Goal: Obtain resource: Obtain resource

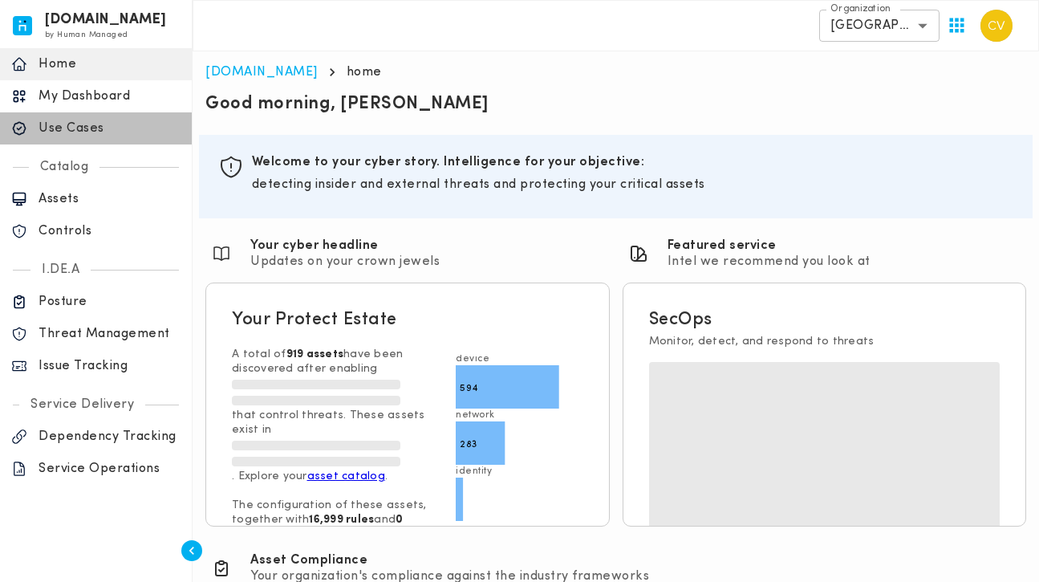
click at [67, 132] on p "Use Cases" at bounding box center [110, 128] width 142 height 16
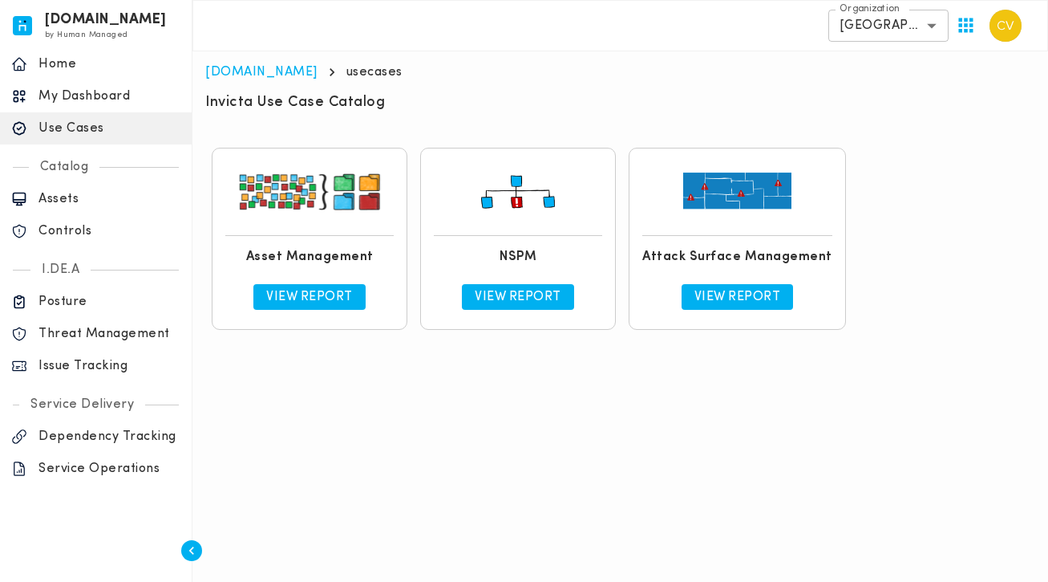
click at [517, 298] on p "View Report" at bounding box center [518, 297] width 87 height 16
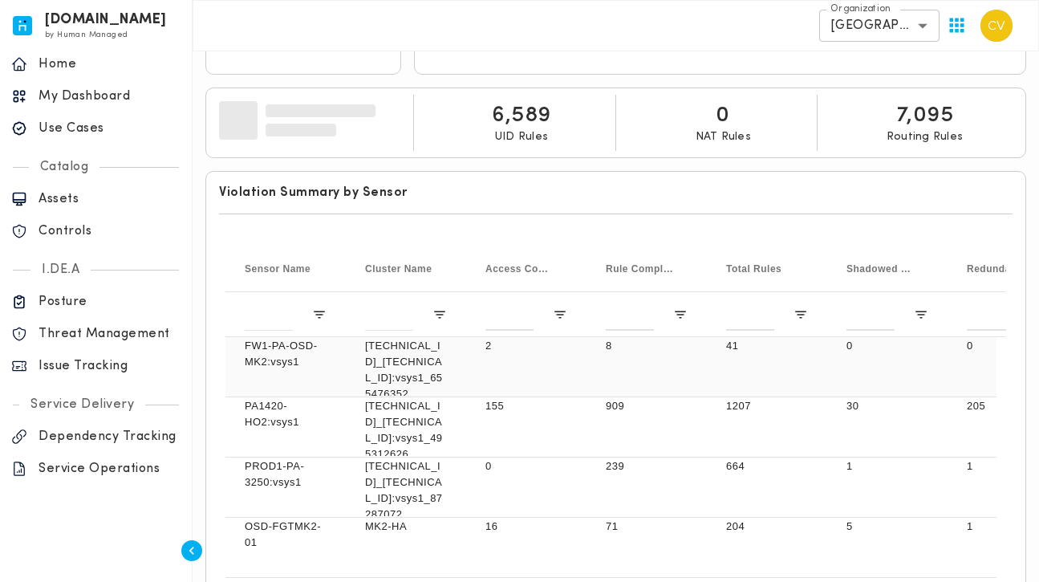
scroll to position [26, 0]
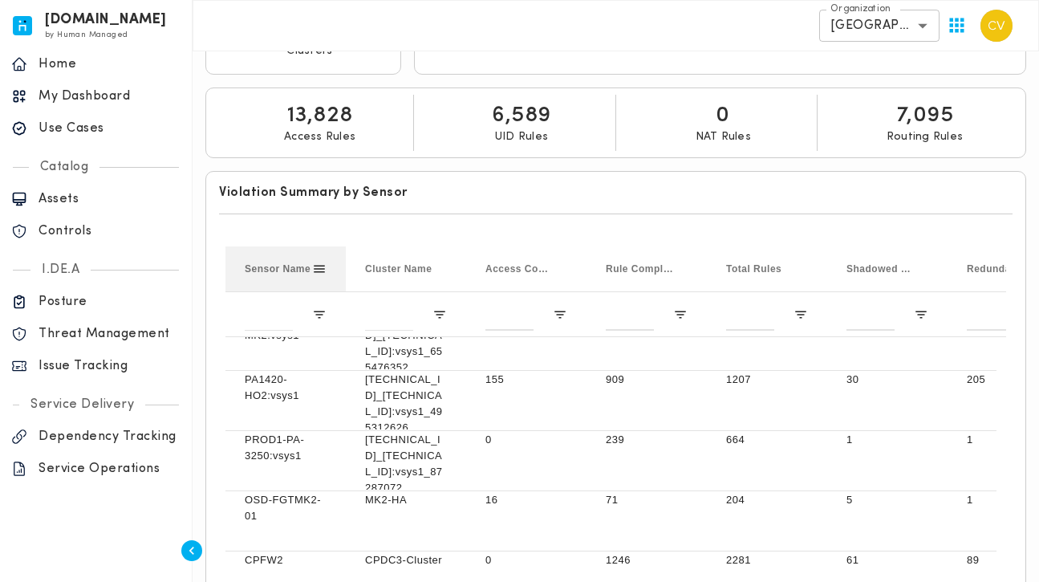
click at [286, 269] on span "Sensor Name" at bounding box center [278, 268] width 66 height 11
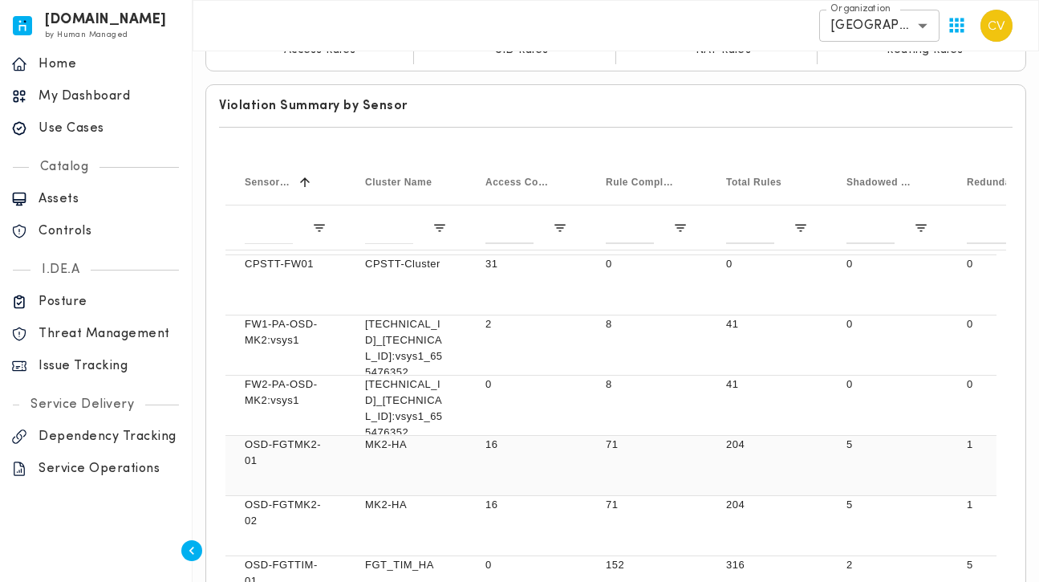
scroll to position [511, 0]
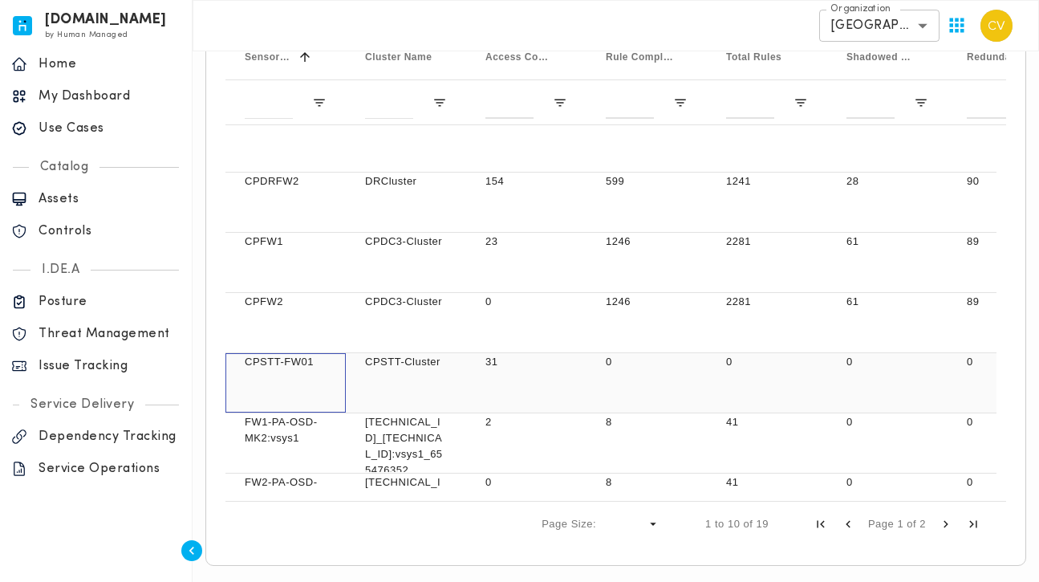
click at [313, 363] on p "CPSTT-FW01" at bounding box center [286, 362] width 82 height 16
drag, startPoint x: 322, startPoint y: 359, endPoint x: 244, endPoint y: 360, distance: 77.8
click at [241, 361] on div "CPSTT-FW01" at bounding box center [285, 382] width 120 height 59
click at [274, 358] on p "CPSTT-FW01" at bounding box center [286, 362] width 82 height 16
click at [280, 363] on p "CPSTT-FW01" at bounding box center [286, 362] width 82 height 16
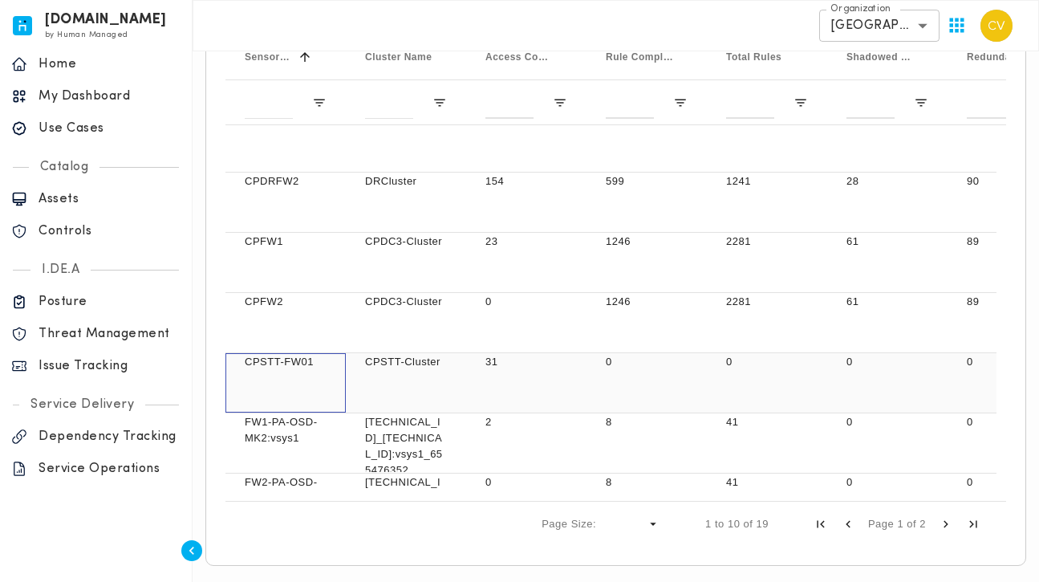
click at [280, 363] on p "CPSTT-FW01" at bounding box center [286, 362] width 82 height 16
click at [414, 363] on p "CPSTT-Cluster" at bounding box center [406, 362] width 82 height 16
click at [413, 363] on p "CPSTT-Cluster" at bounding box center [406, 362] width 82 height 16
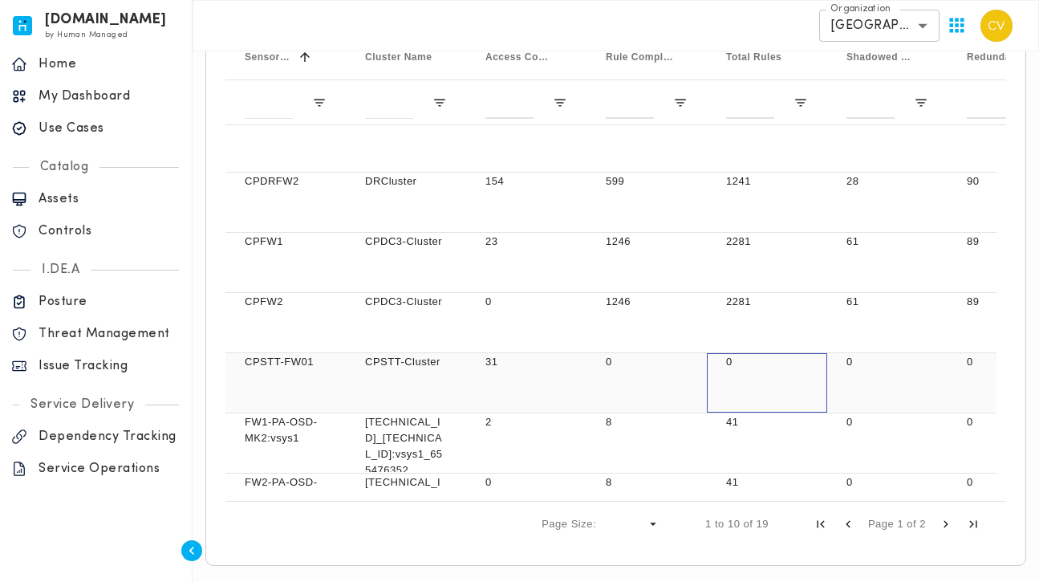
click at [735, 376] on div "0" at bounding box center [767, 382] width 120 height 59
click at [861, 376] on div "0" at bounding box center [887, 382] width 120 height 59
click at [972, 373] on div "0" at bounding box center [1007, 382] width 120 height 59
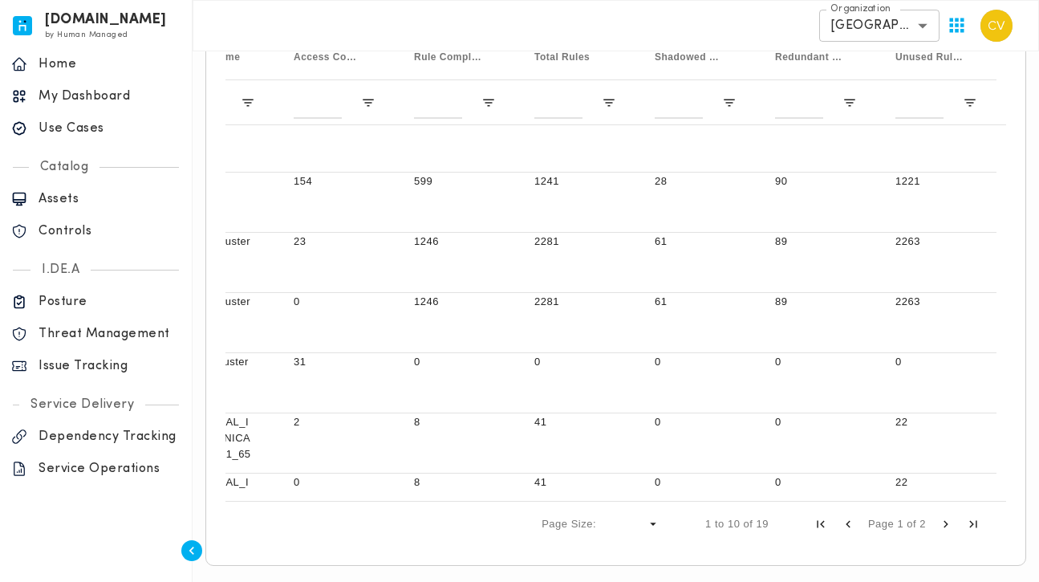
scroll to position [0, 0]
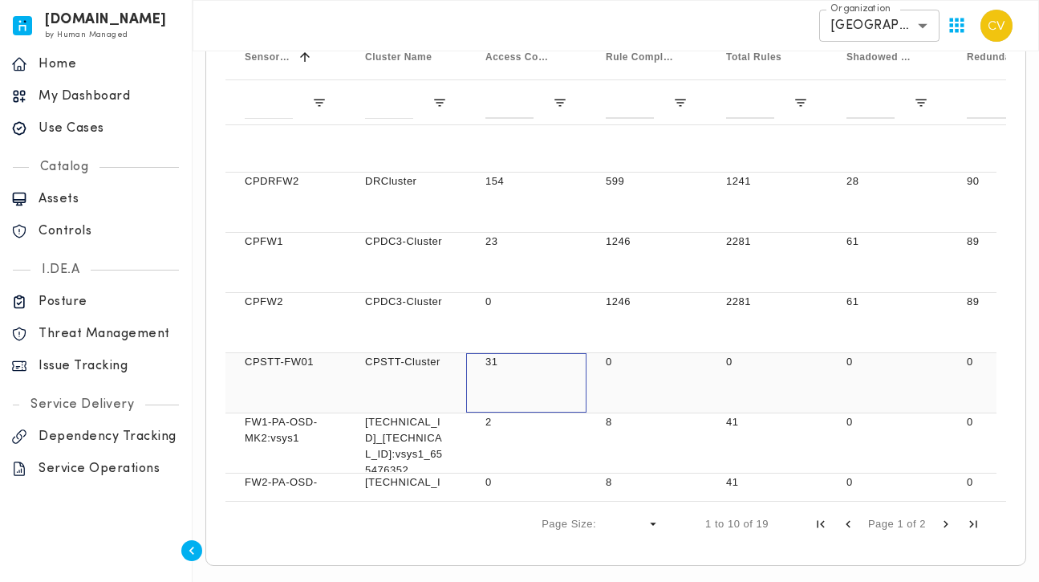
click at [491, 368] on p "31" at bounding box center [526, 362] width 82 height 16
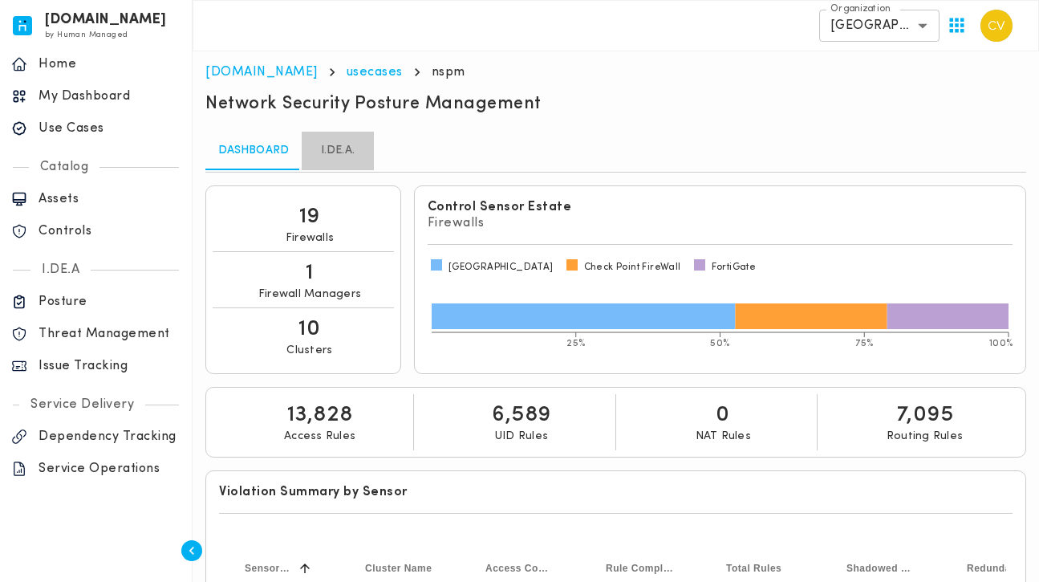
click at [338, 145] on link "I.DE.A." at bounding box center [338, 151] width 72 height 39
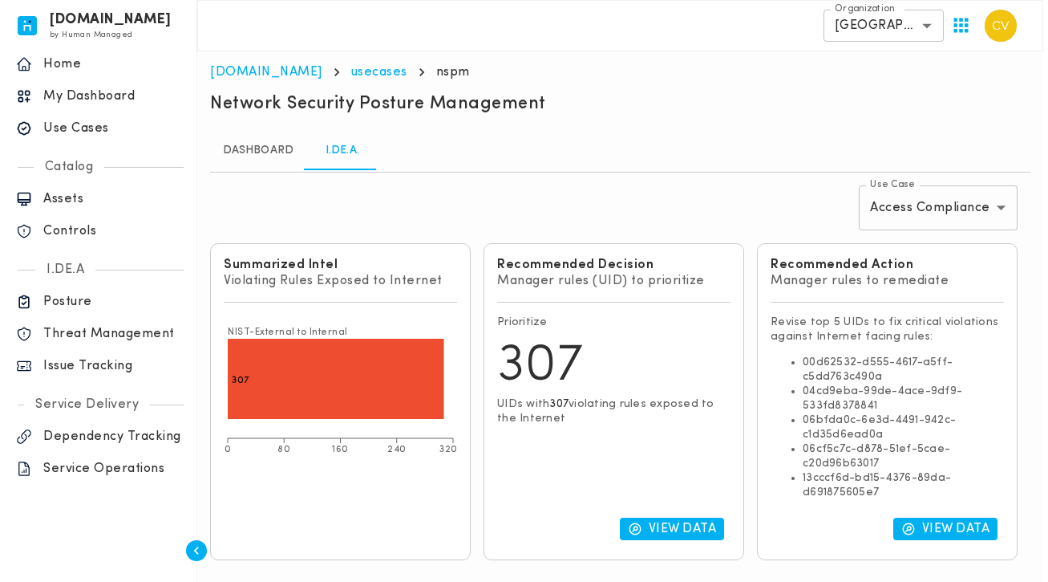
scroll to position [544, 0]
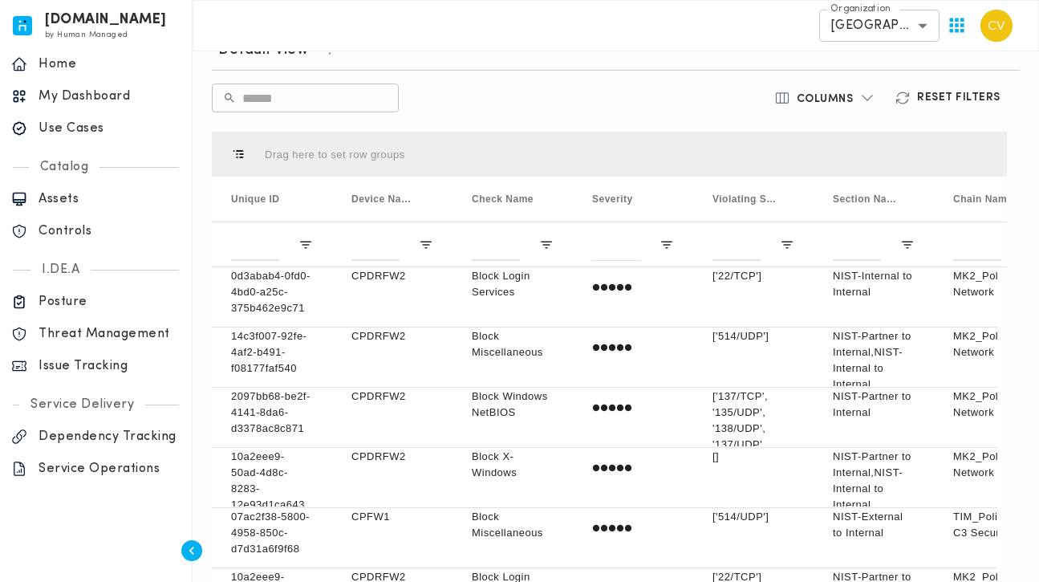
click at [821, 98] on h6 "Columns" at bounding box center [824, 99] width 57 height 14
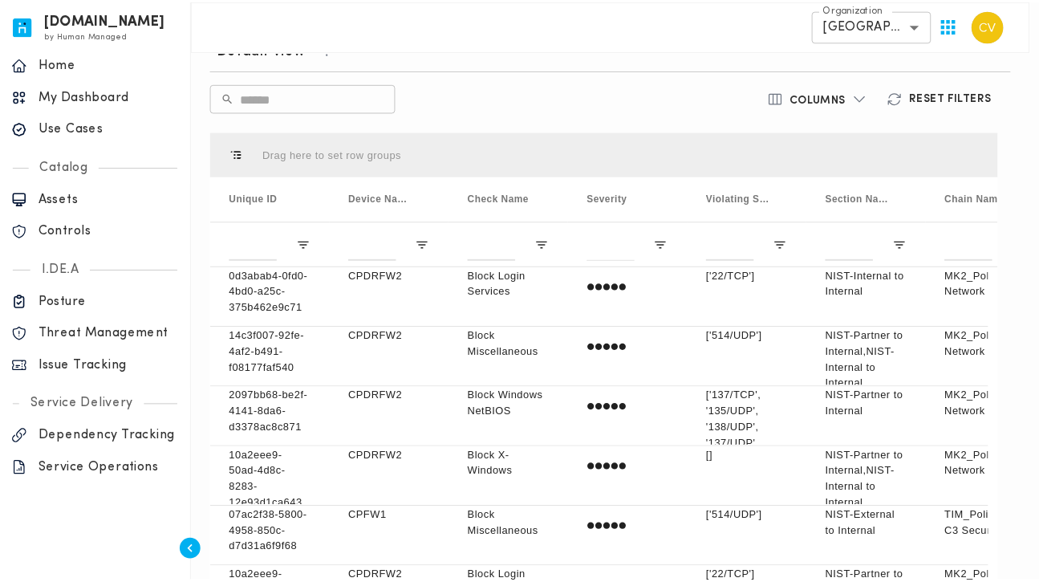
scroll to position [0, 0]
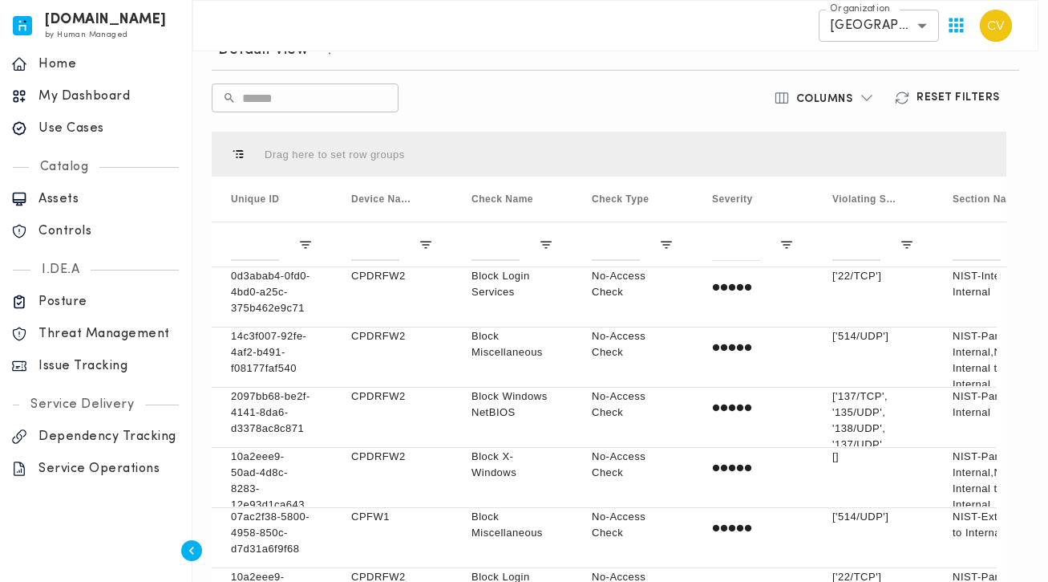
click at [654, 118] on div at bounding box center [524, 291] width 1048 height 582
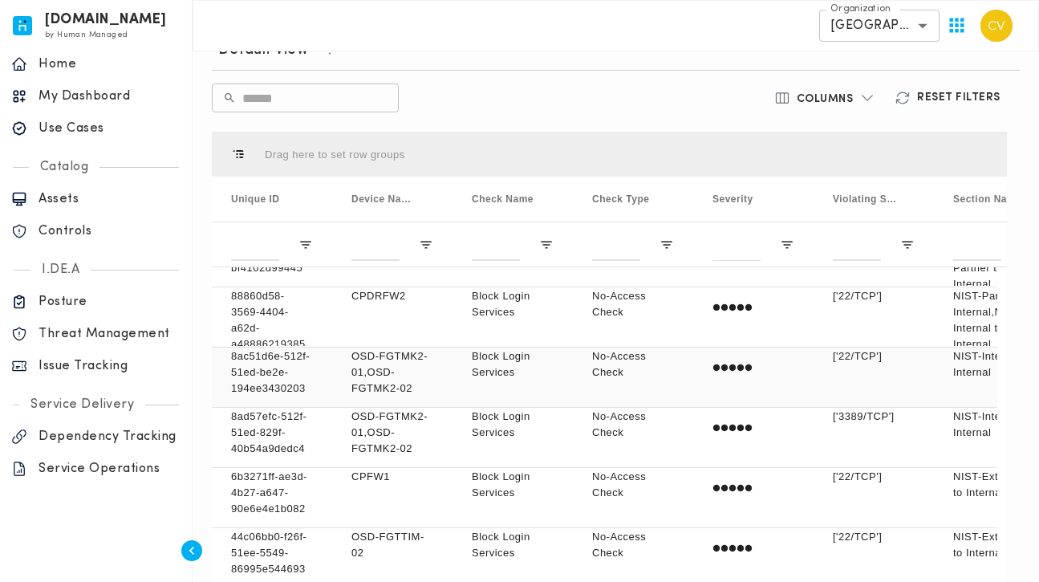
scroll to position [624, 0]
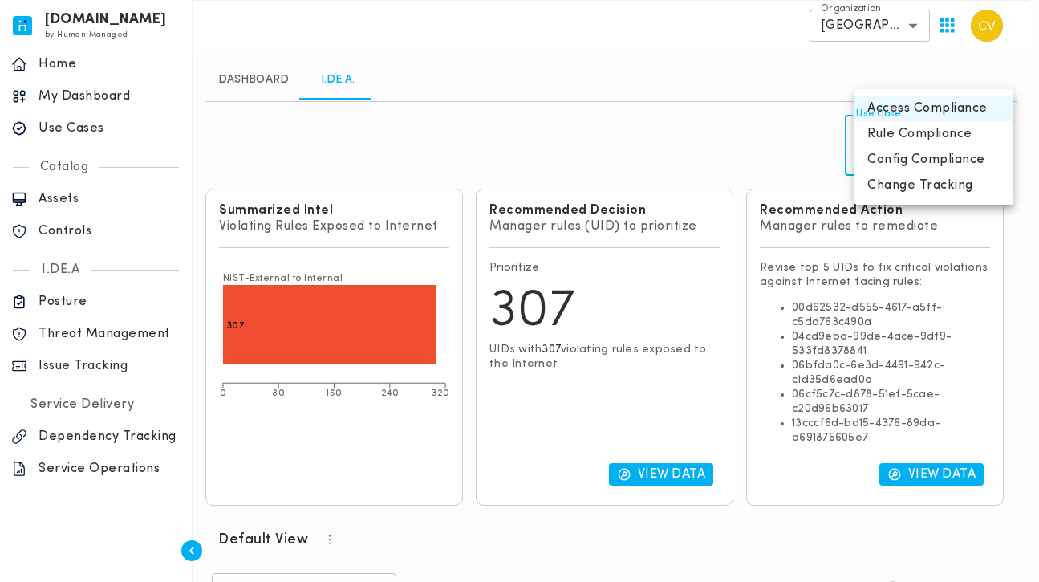
click at [930, 136] on body "[DOMAIN_NAME] by Human Managed {"resourceSet":[{"resourceId":"invicta-io/web/na…" at bounding box center [519, 540] width 1039 height 1222
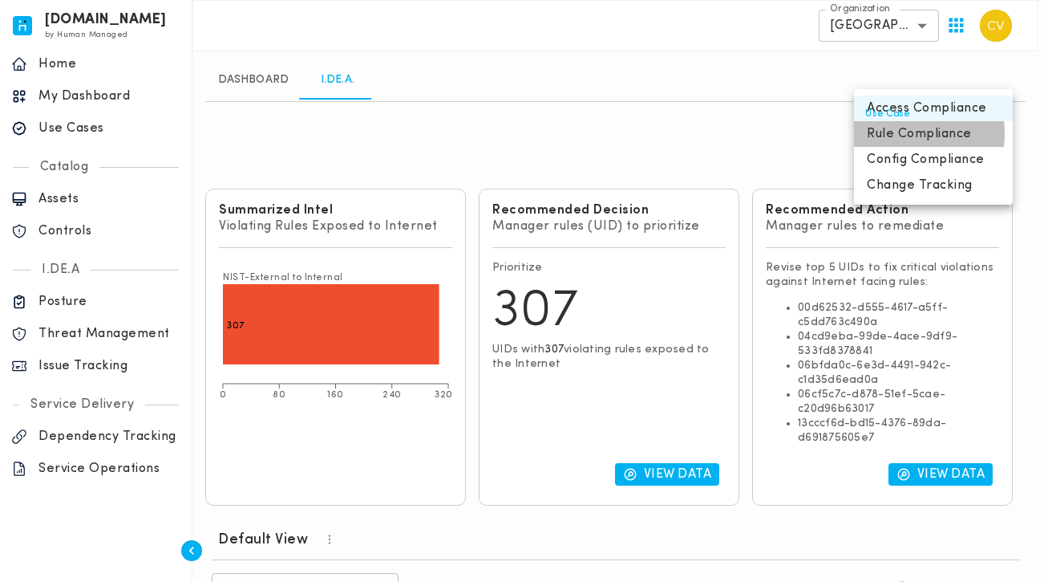
click at [895, 147] on li "Rule Compliance" at bounding box center [933, 134] width 159 height 26
type input "**********"
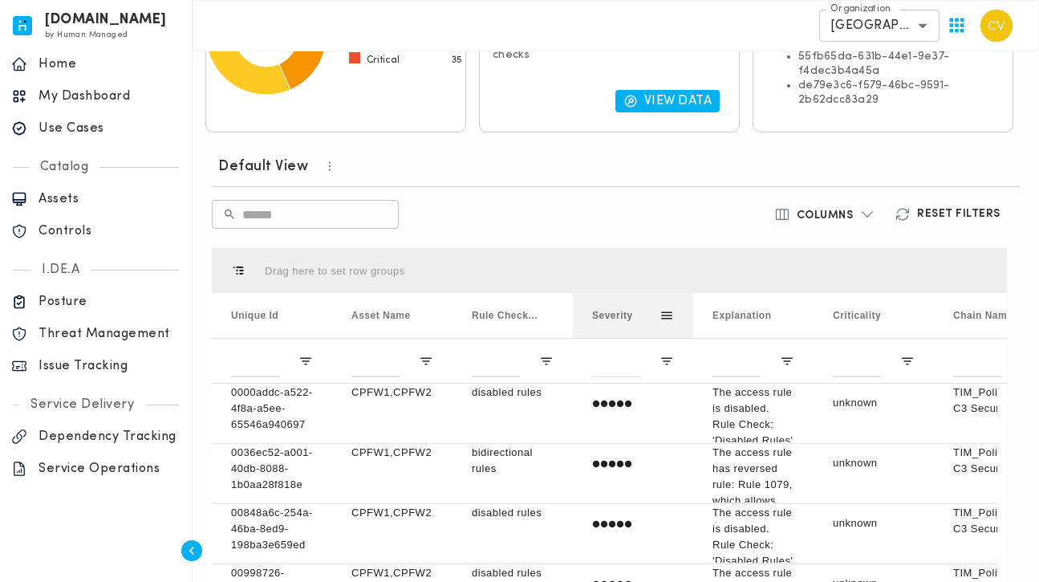
click at [671, 320] on span at bounding box center [666, 315] width 14 height 14
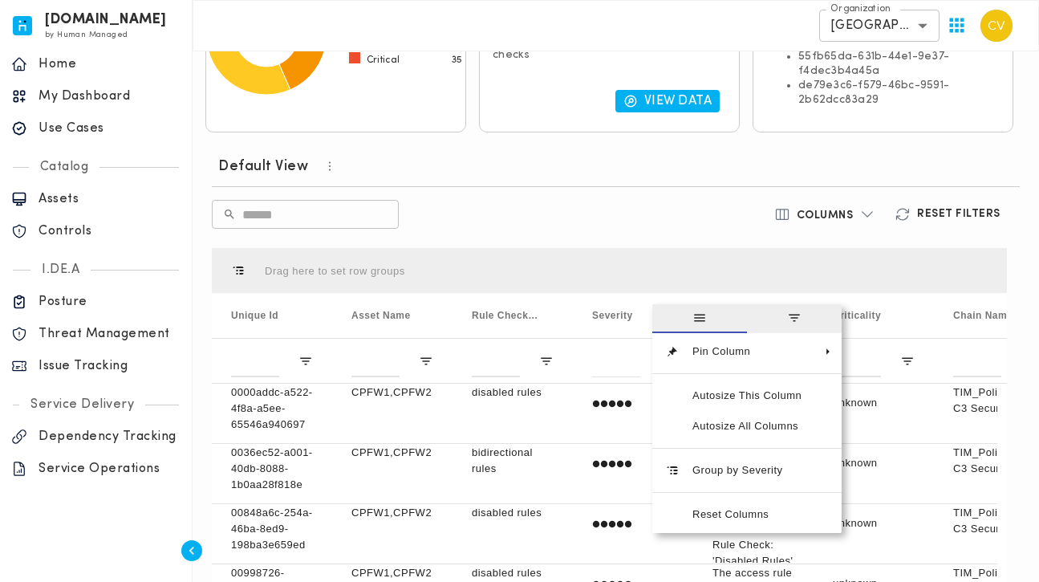
click at [749, 201] on div "Columns Reset Filters" at bounding box center [879, 214] width 267 height 29
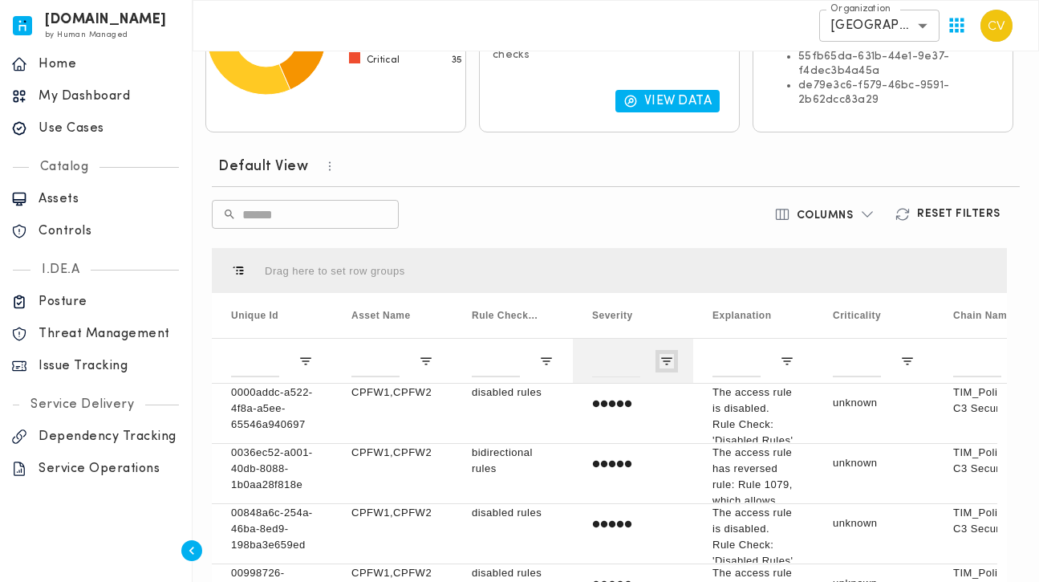
click at [673, 363] on span "Open Filter Menu" at bounding box center [666, 361] width 14 height 14
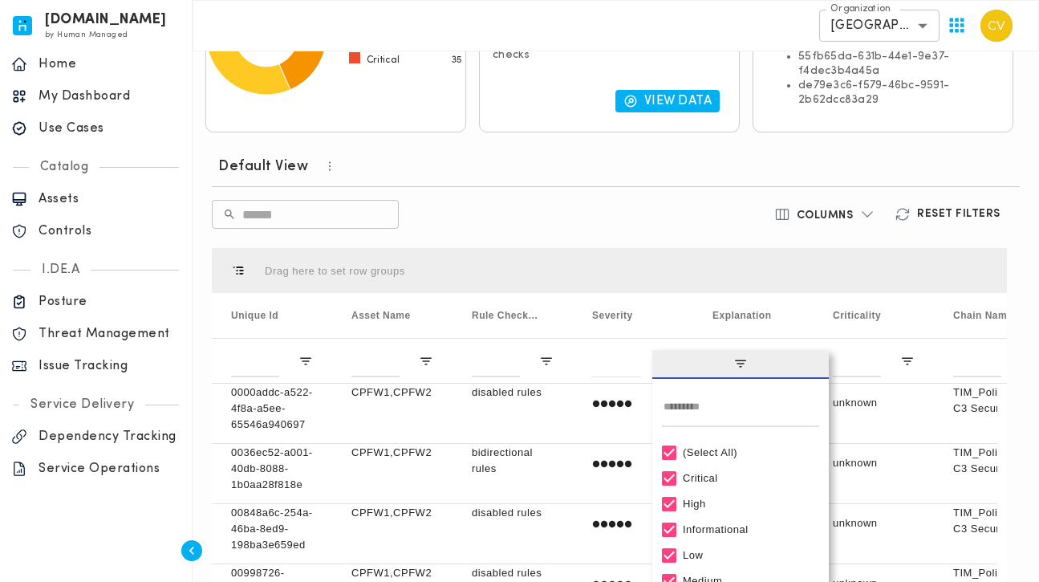
click at [709, 456] on div "(Select All)" at bounding box center [748, 452] width 130 height 12
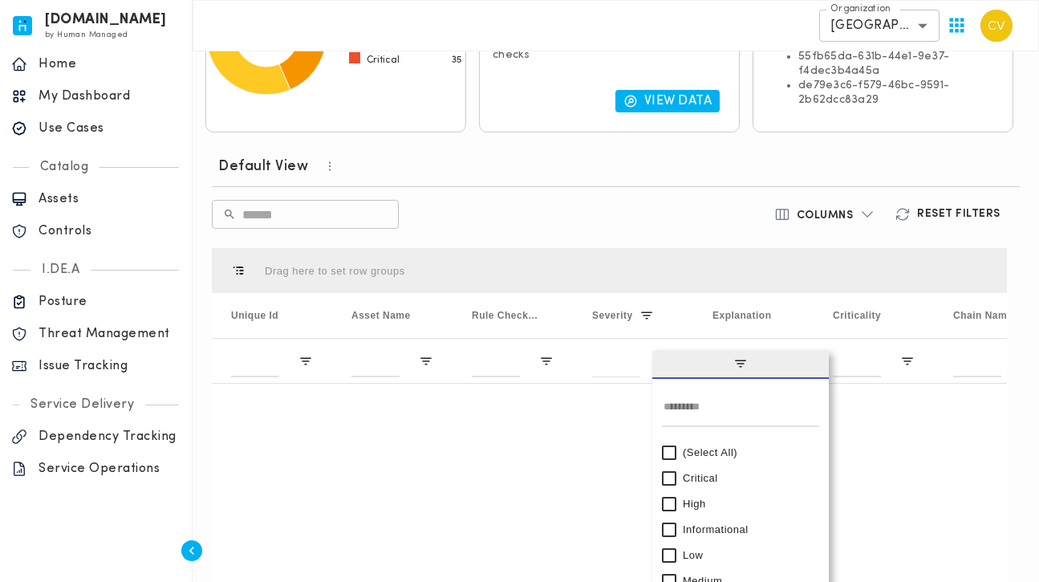
click at [697, 481] on div "Critical" at bounding box center [748, 478] width 130 height 12
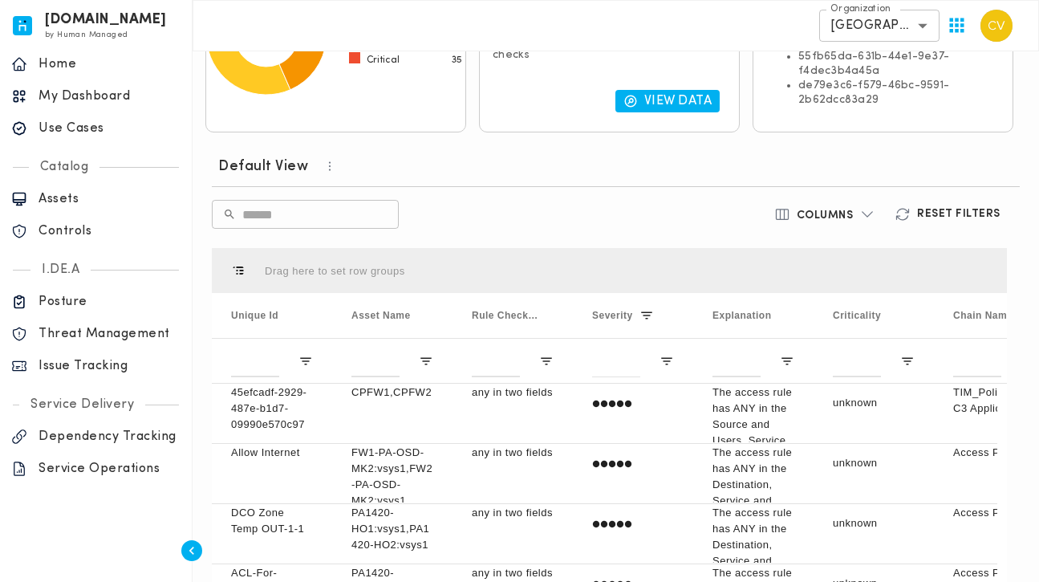
click at [713, 221] on div "​ ​" at bounding box center [479, 214] width 534 height 29
click at [431, 318] on span at bounding box center [426, 315] width 14 height 14
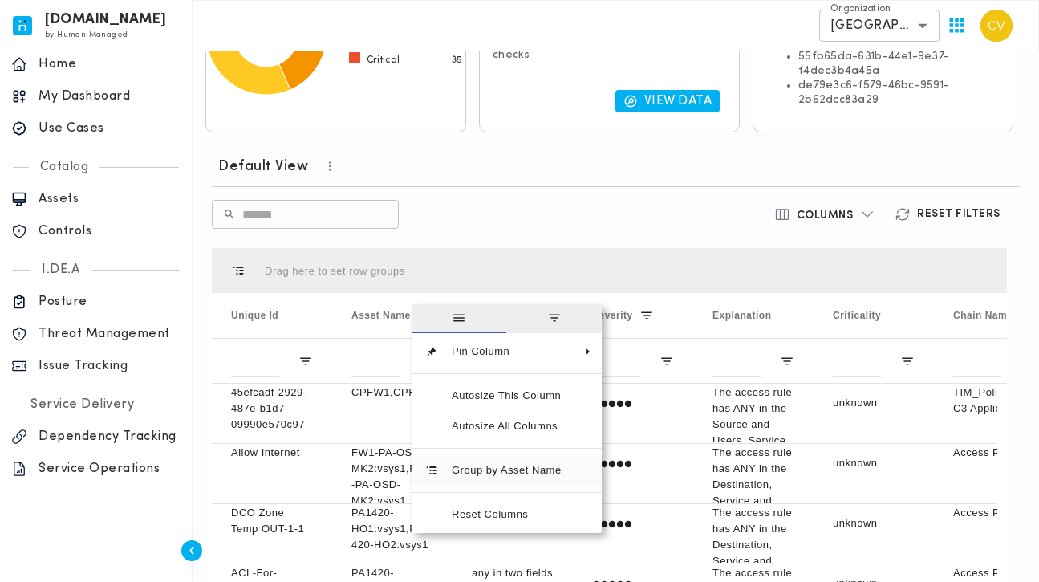
click at [497, 469] on span "Group by Asset Name" at bounding box center [507, 470] width 136 height 30
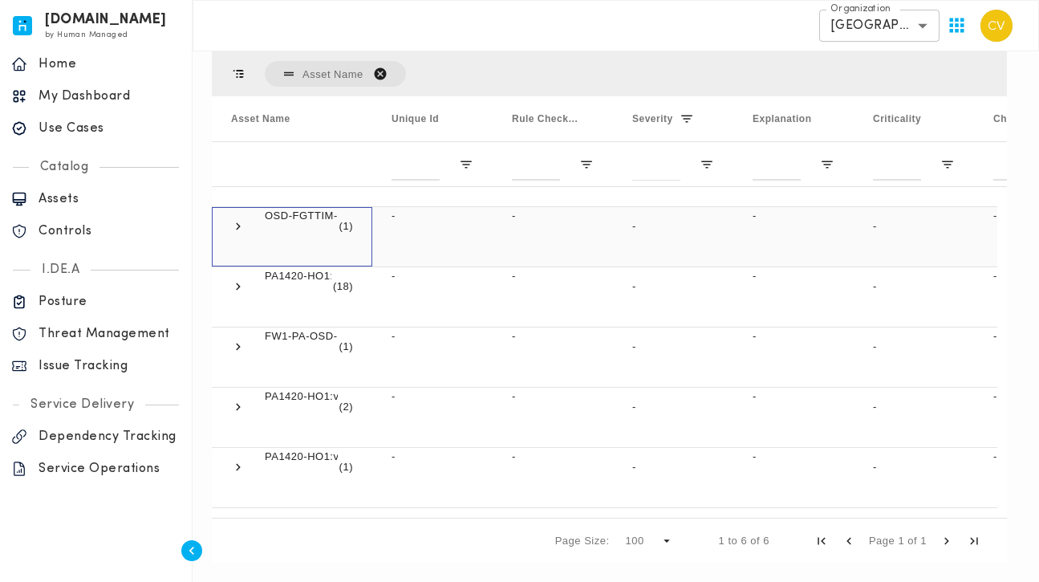
click at [239, 225] on span at bounding box center [238, 226] width 14 height 14
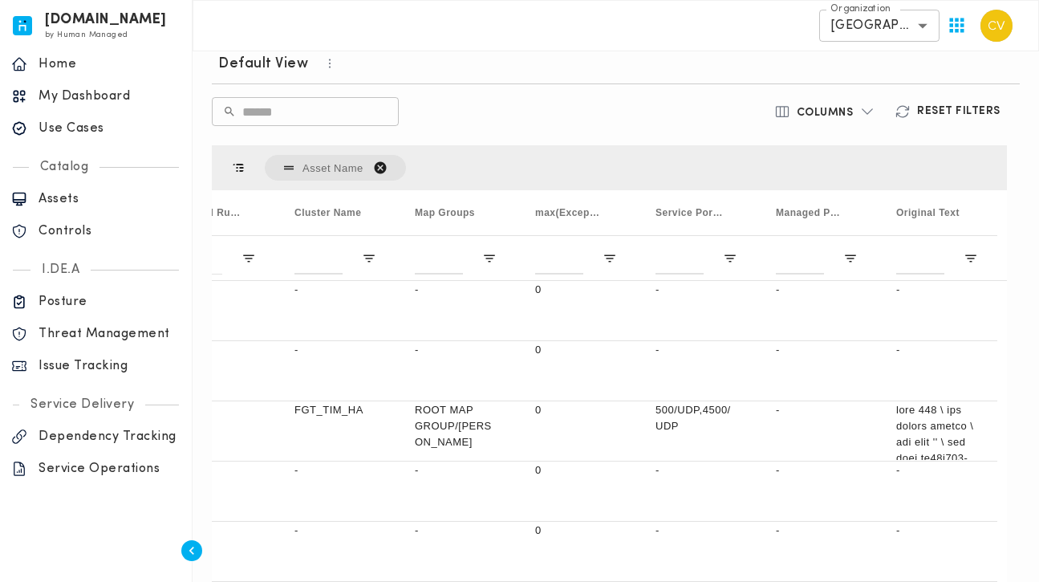
click at [865, 111] on icon "button" at bounding box center [867, 111] width 16 height 16
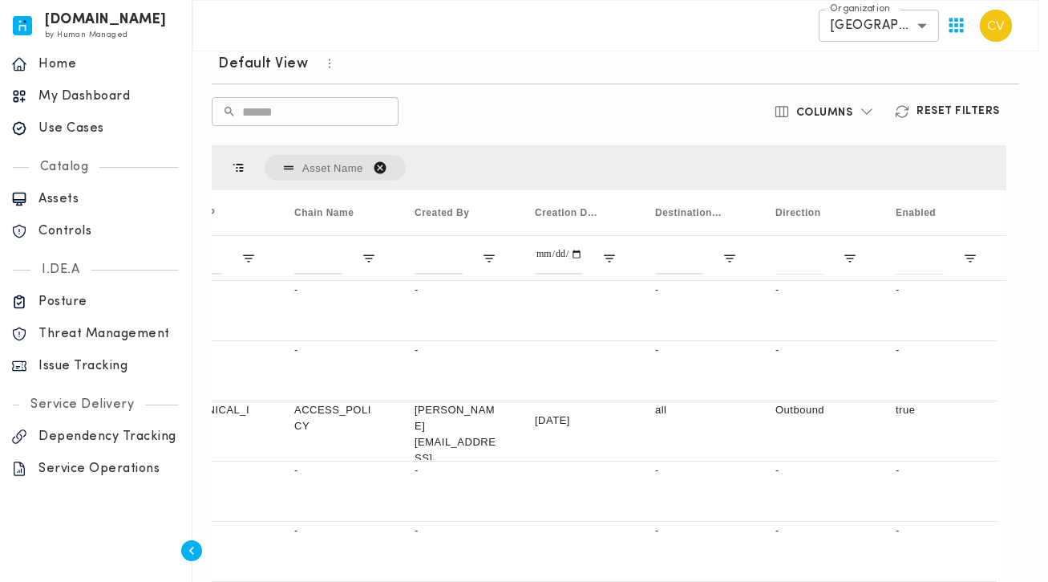
click at [659, 111] on div at bounding box center [524, 291] width 1048 height 582
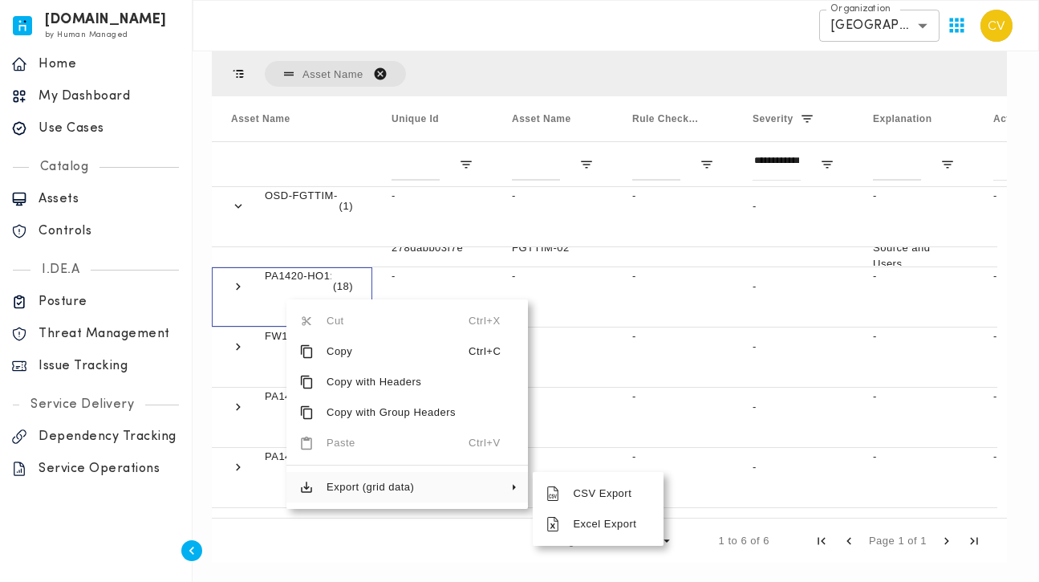
click at [403, 488] on span "Export (grid data)" at bounding box center [391, 487] width 155 height 30
click at [613, 524] on span "Excel Export" at bounding box center [605, 524] width 91 height 30
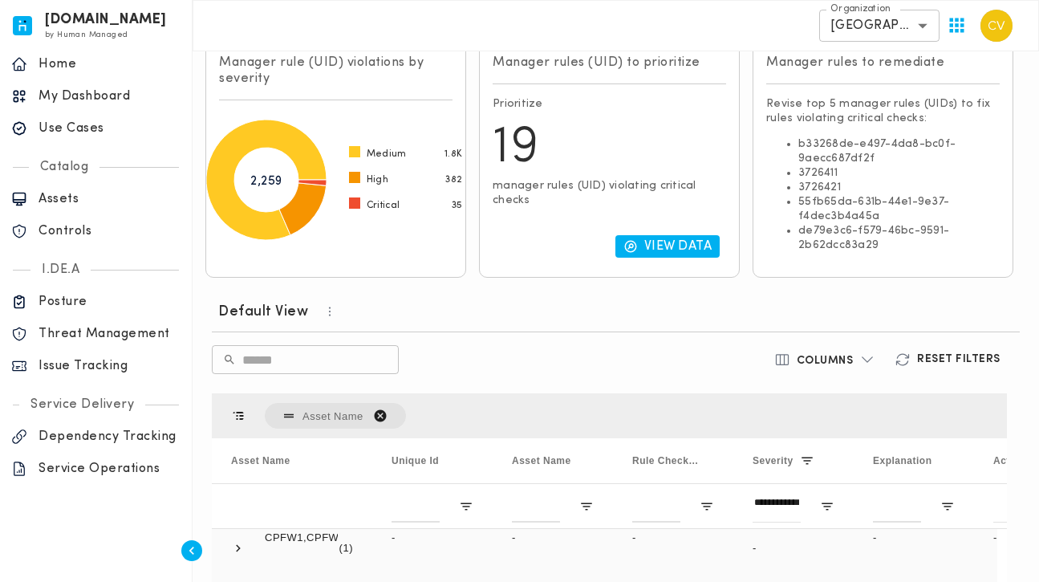
click at [241, 551] on span at bounding box center [238, 547] width 14 height 37
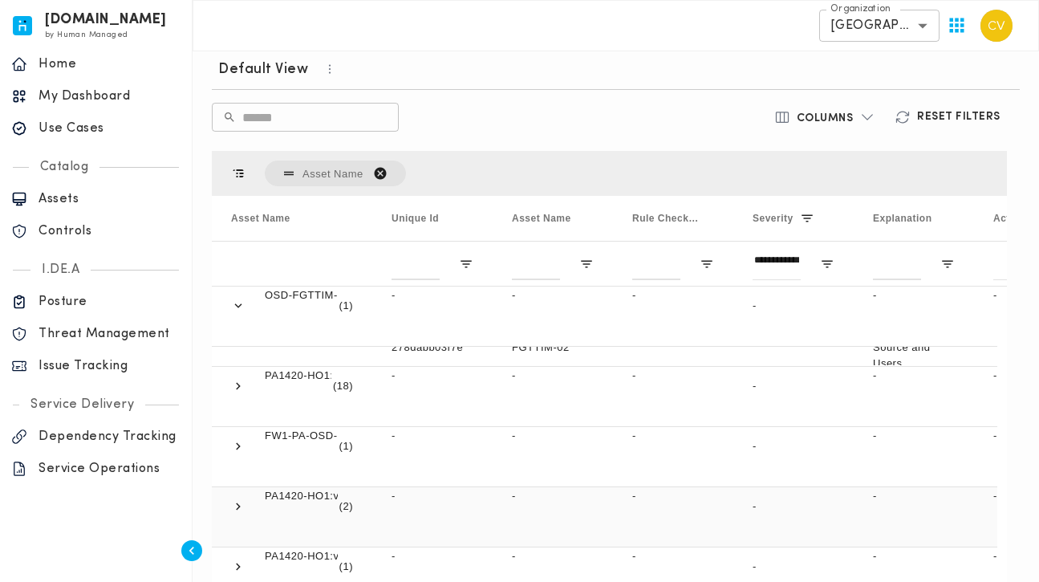
scroll to position [160, 0]
